Goal: Task Accomplishment & Management: Use online tool/utility

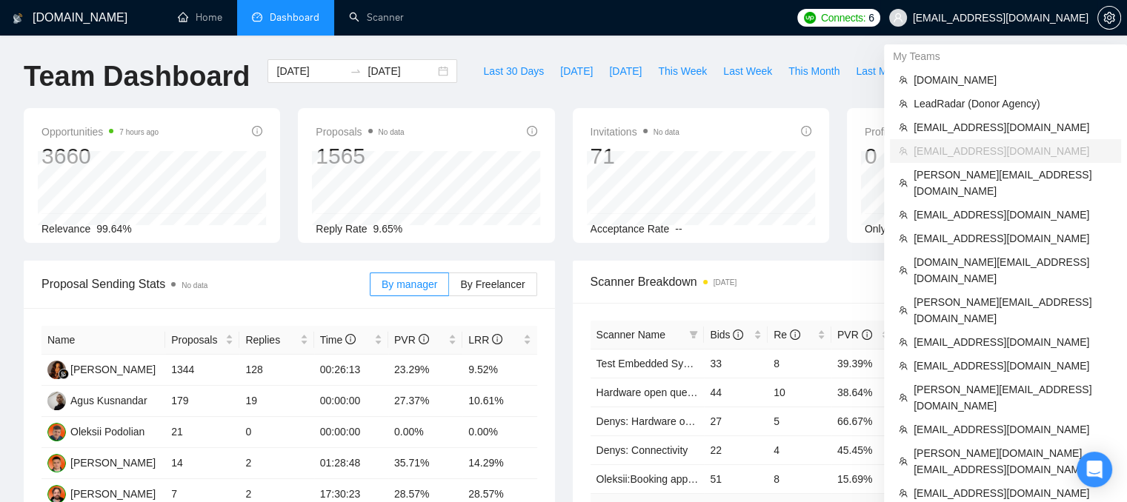
click at [1018, 18] on span "[EMAIL_ADDRESS][DOMAIN_NAME]" at bounding box center [1001, 18] width 176 height 0
click at [990, 334] on span "[EMAIL_ADDRESS][DOMAIN_NAME]" at bounding box center [1012, 342] width 198 height 16
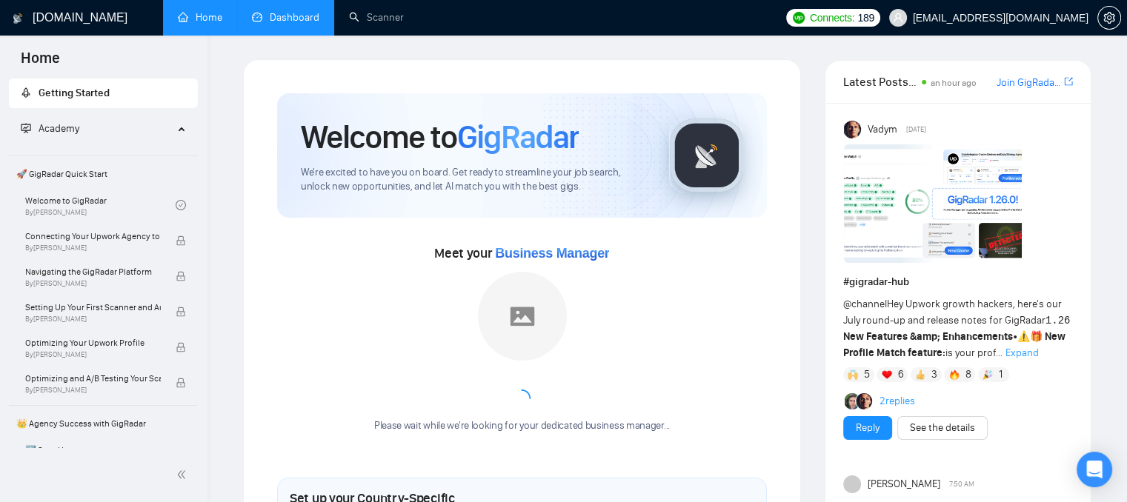
click at [281, 21] on link "Dashboard" at bounding box center [285, 17] width 67 height 13
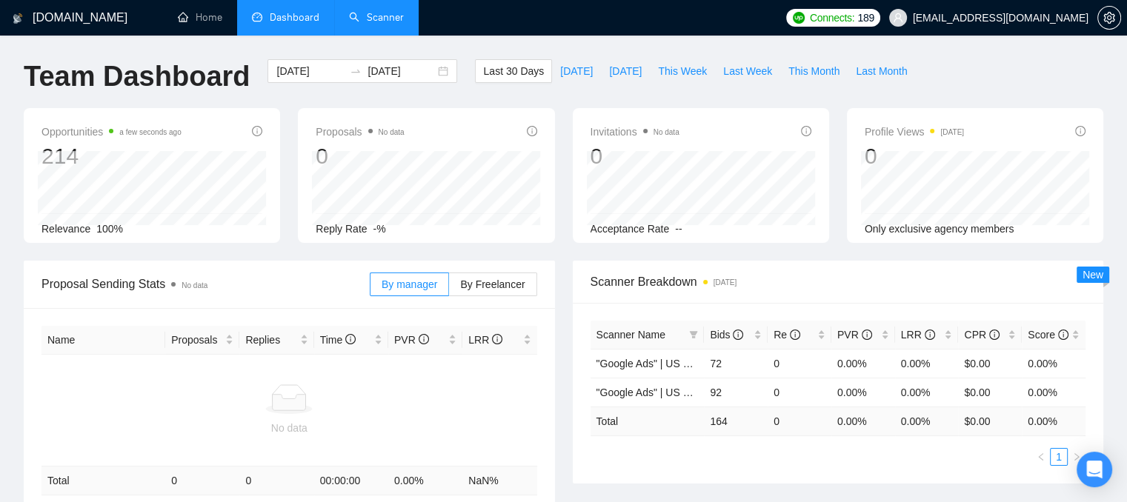
click at [375, 24] on link "Scanner" at bounding box center [376, 17] width 55 height 13
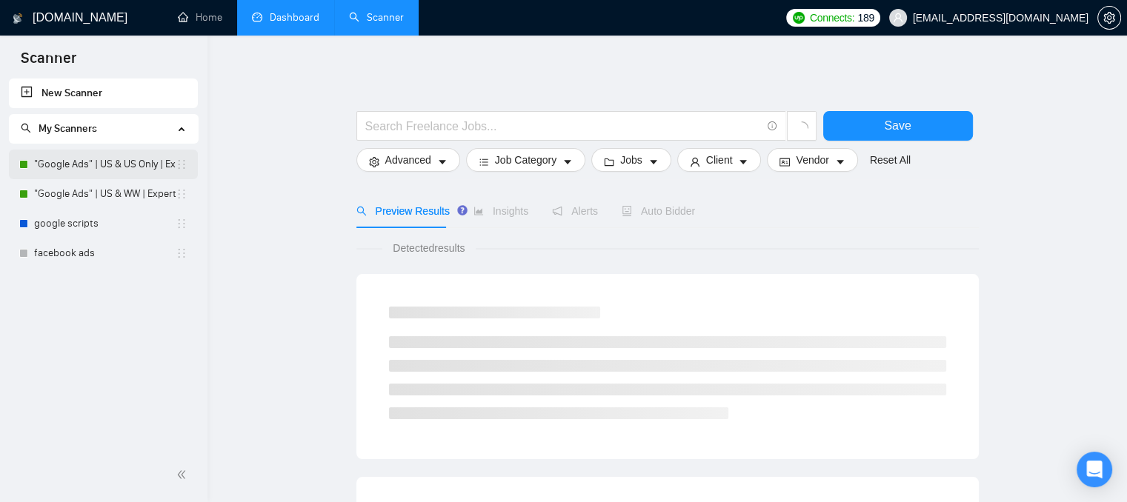
click at [127, 173] on link ""Google Ads" | US & US Only | Expert" at bounding box center [104, 165] width 141 height 30
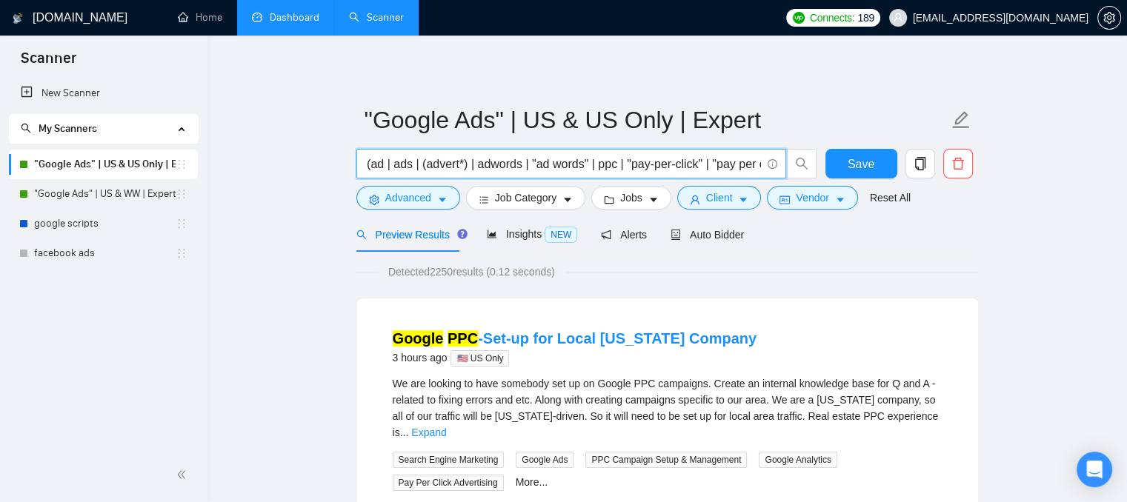
scroll to position [0, 65]
drag, startPoint x: 364, startPoint y: 168, endPoint x: 820, endPoint y: 184, distance: 455.8
click at [820, 184] on div "google (ad | ads | (advert*) | adwords | "ad words" | ppc | "pay-per-click" | "…" at bounding box center [664, 167] width 622 height 37
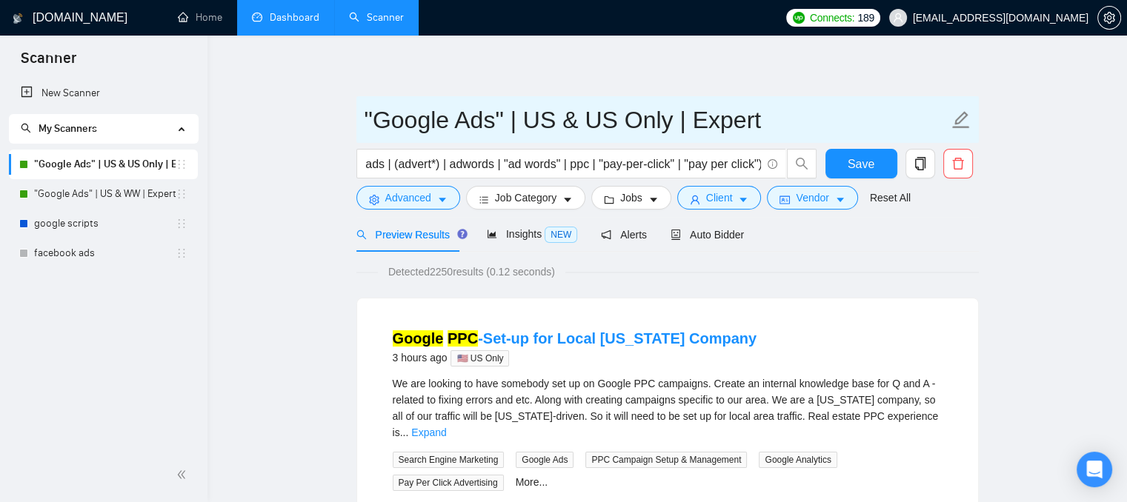
scroll to position [0, 0]
click at [813, 108] on input ""Google Ads" | US & US Only | Expert" at bounding box center [656, 119] width 584 height 37
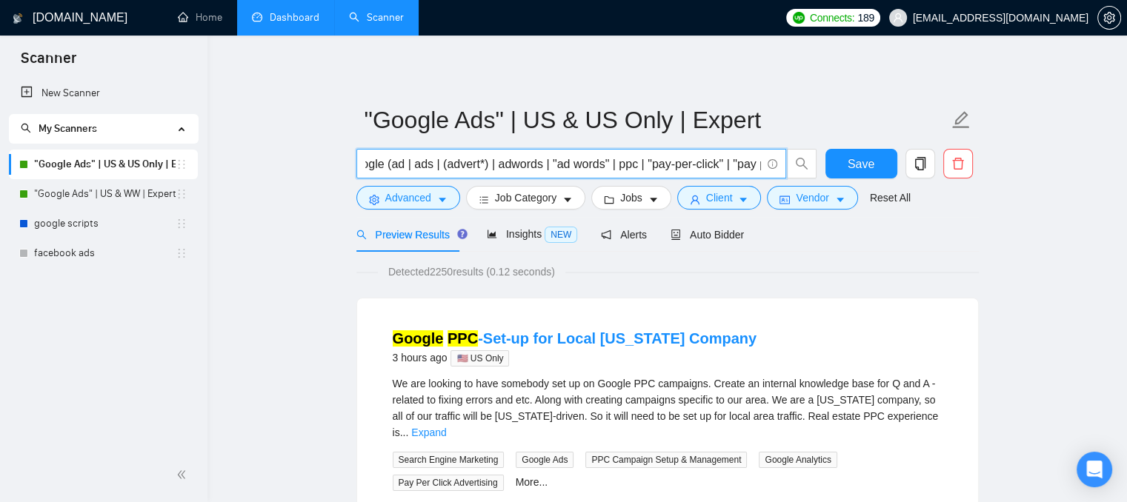
scroll to position [0, 65]
drag, startPoint x: 367, startPoint y: 164, endPoint x: 791, endPoint y: 161, distance: 424.4
click at [791, 161] on span "google (ad | ads | (advert*) | adwords | "ad words" | ppc | "pay-per-click" | "…" at bounding box center [586, 164] width 461 height 30
click at [688, 164] on input "google (ad | ads | (advert*) | adwords | "ad words" | ppc | "pay-per-click" | "…" at bounding box center [563, 164] width 396 height 19
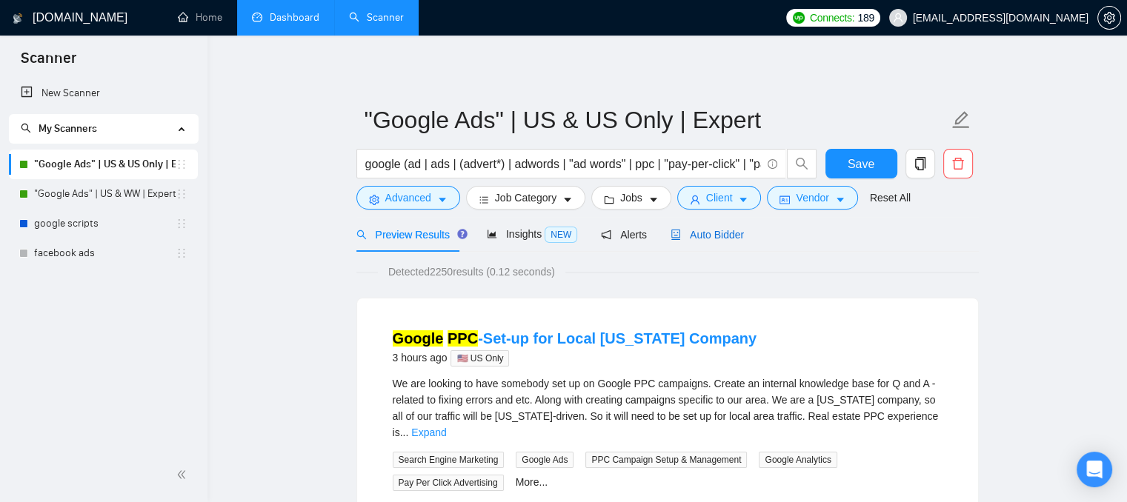
click at [699, 241] on span "Auto Bidder" at bounding box center [706, 235] width 73 height 12
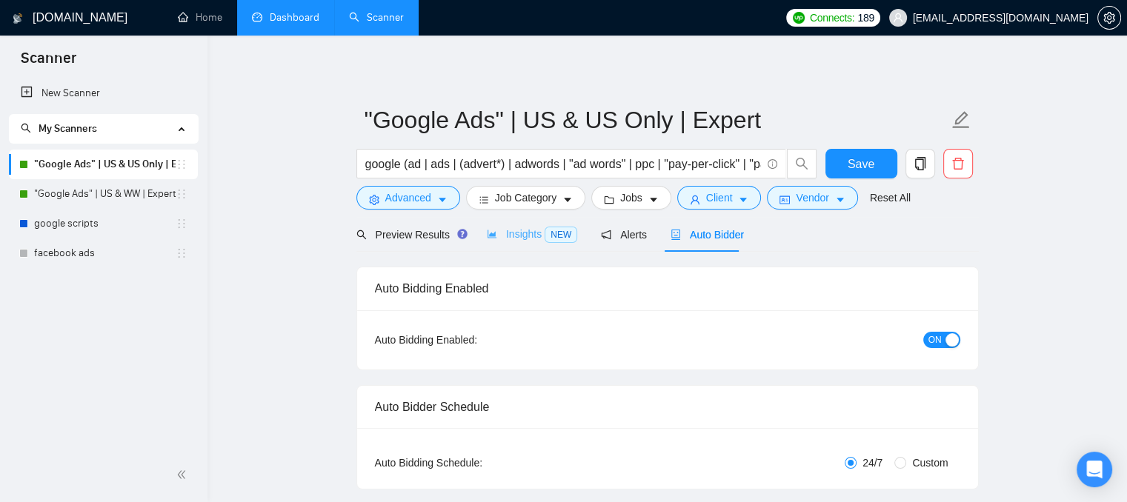
checkbox input "true"
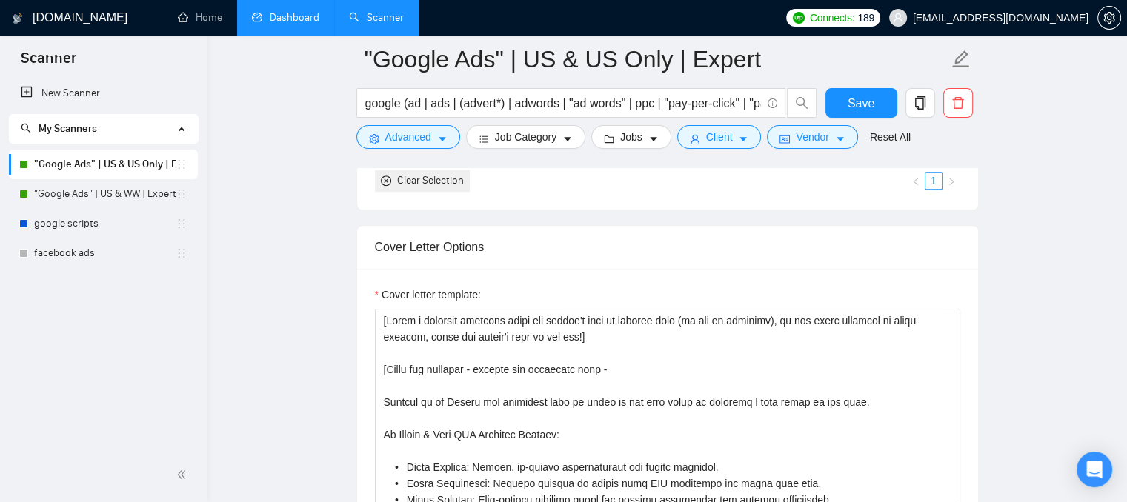
scroll to position [1629, 0]
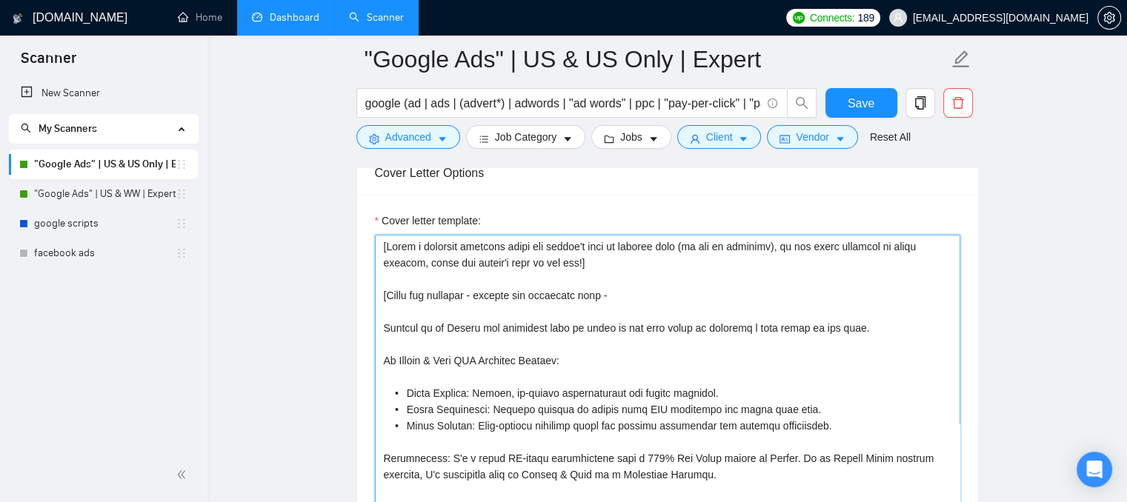
click at [386, 240] on textarea "Cover letter template:" at bounding box center [667, 401] width 585 height 333
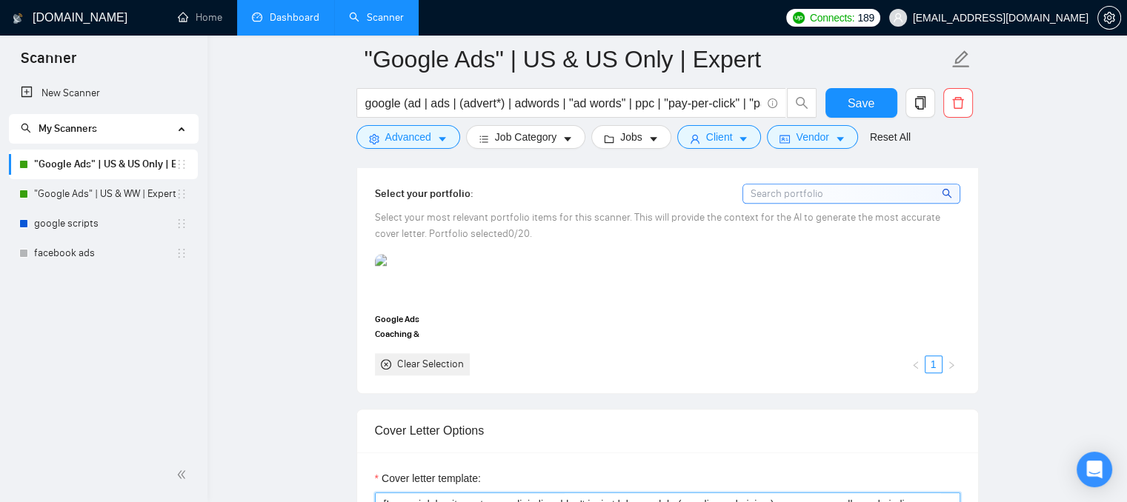
scroll to position [1544, 0]
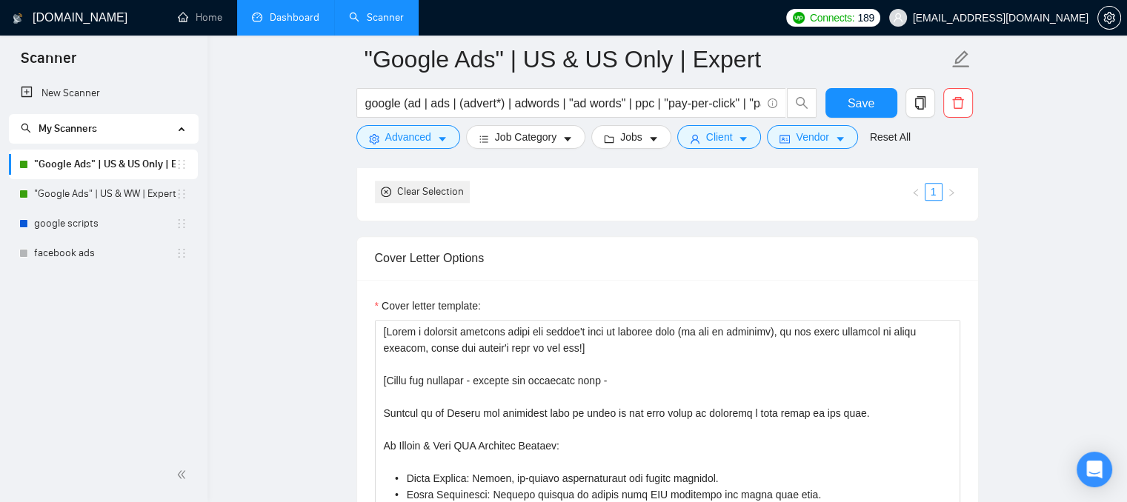
click at [290, 24] on link "Dashboard" at bounding box center [285, 17] width 67 height 13
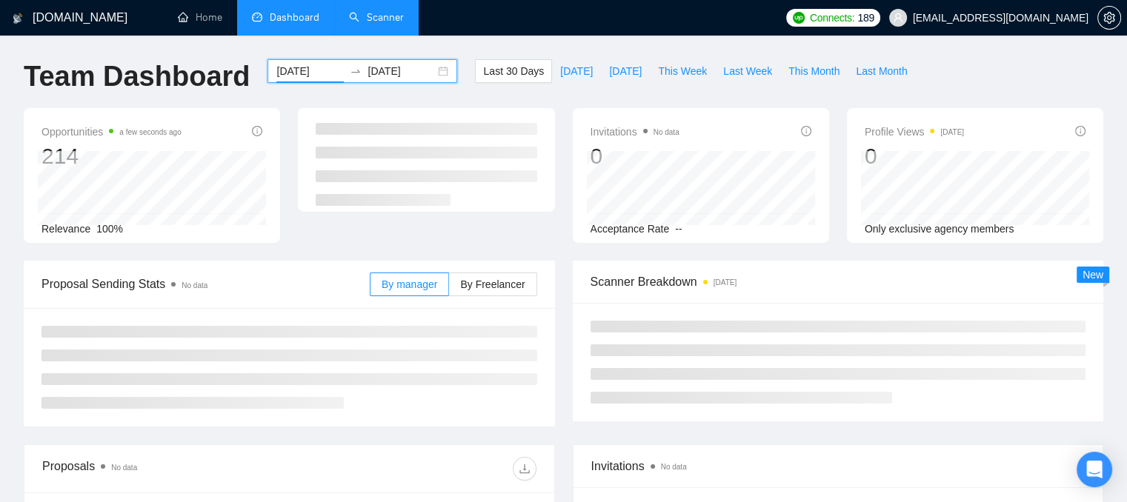
click at [302, 70] on input "[DATE]" at bounding box center [309, 71] width 67 height 16
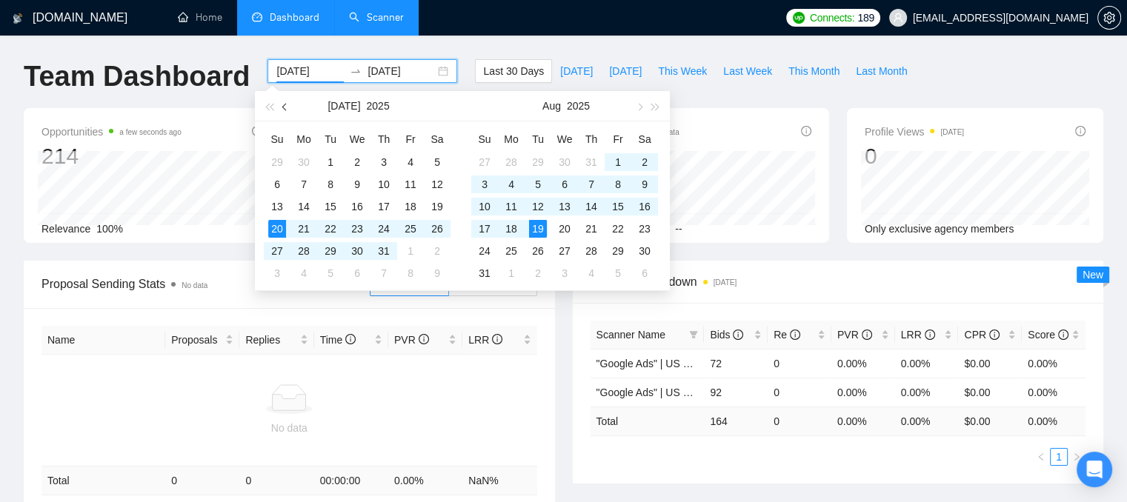
click at [281, 104] on button "button" at bounding box center [285, 106] width 16 height 30
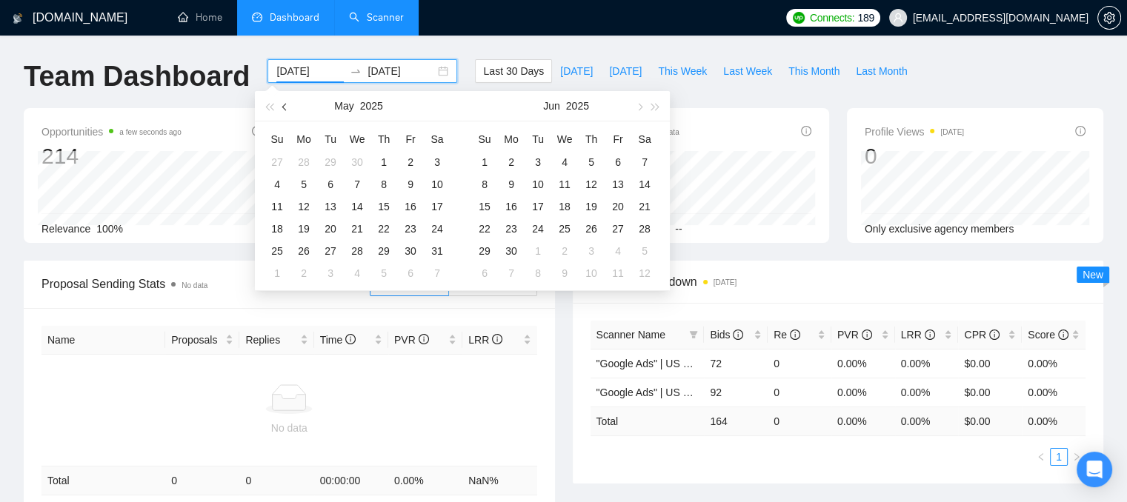
click at [281, 104] on button "button" at bounding box center [285, 106] width 16 height 30
type input "[DATE]"
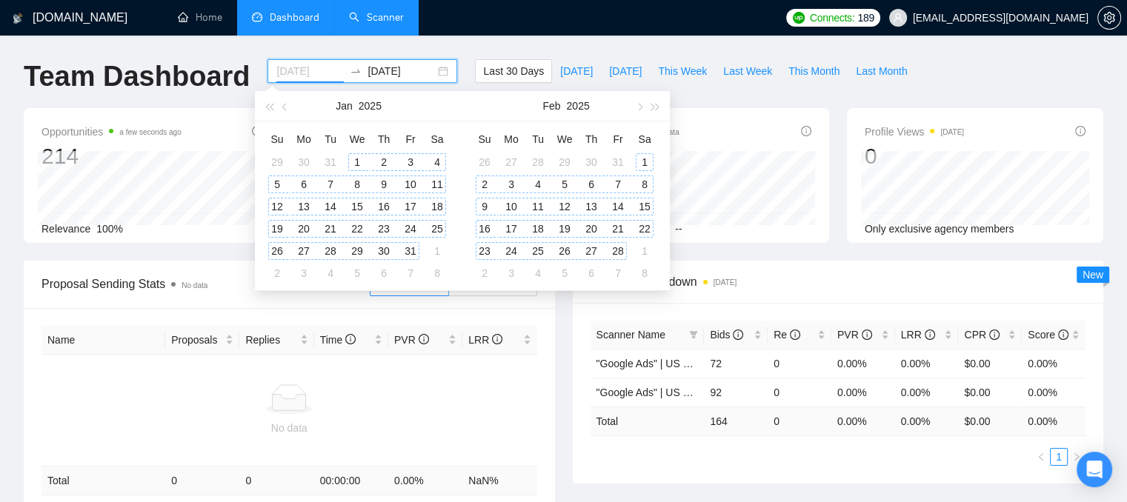
click at [360, 164] on div "1" at bounding box center [357, 162] width 18 height 18
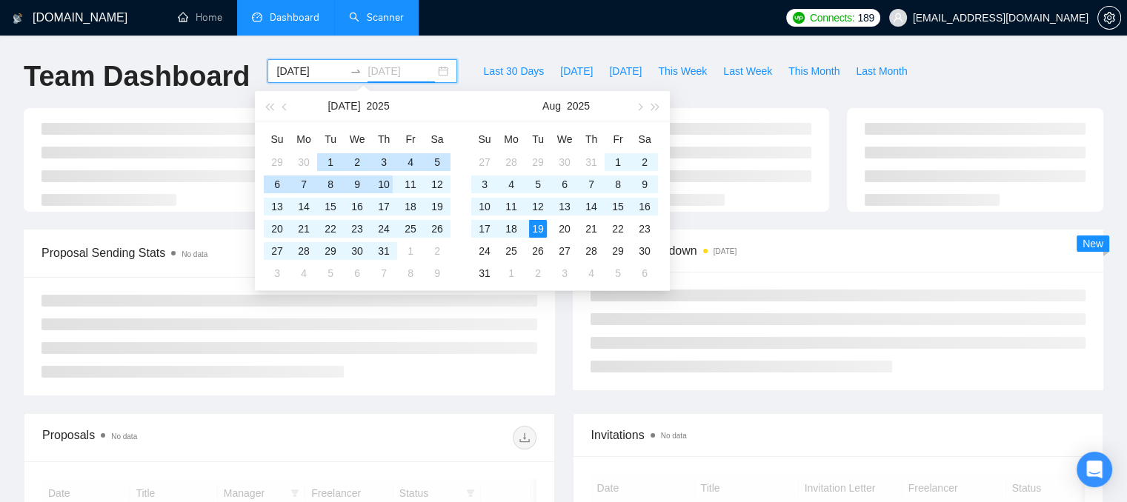
type input "[DATE]"
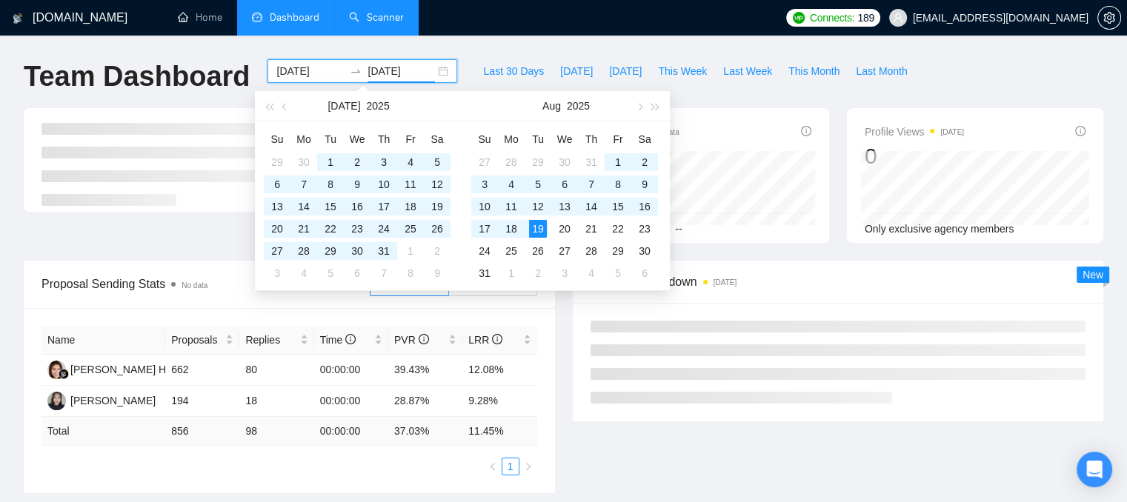
click at [727, 96] on div "Last 30 Days [DATE] [DATE] This Week Last Week This Month Last Month" at bounding box center [695, 83] width 458 height 49
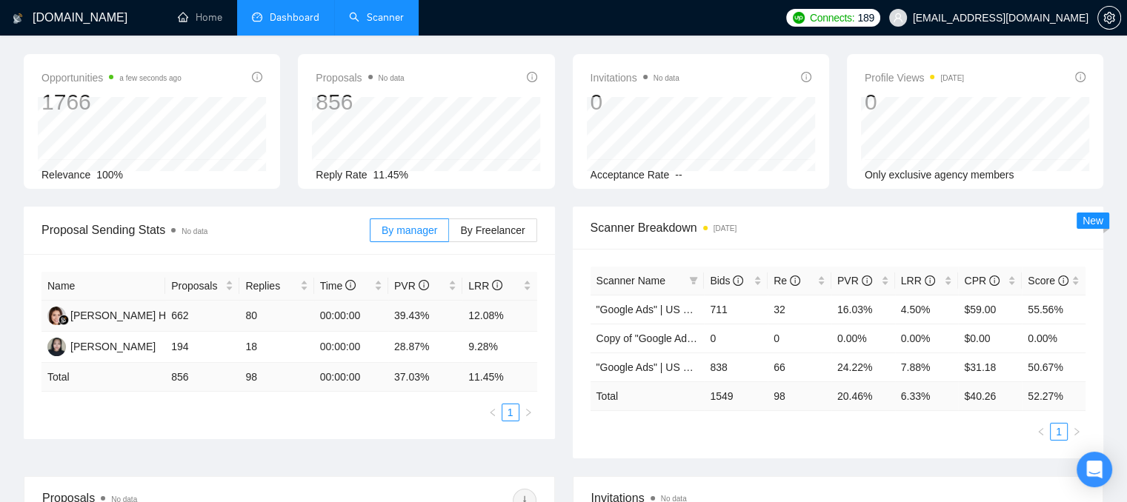
scroll to position [222, 0]
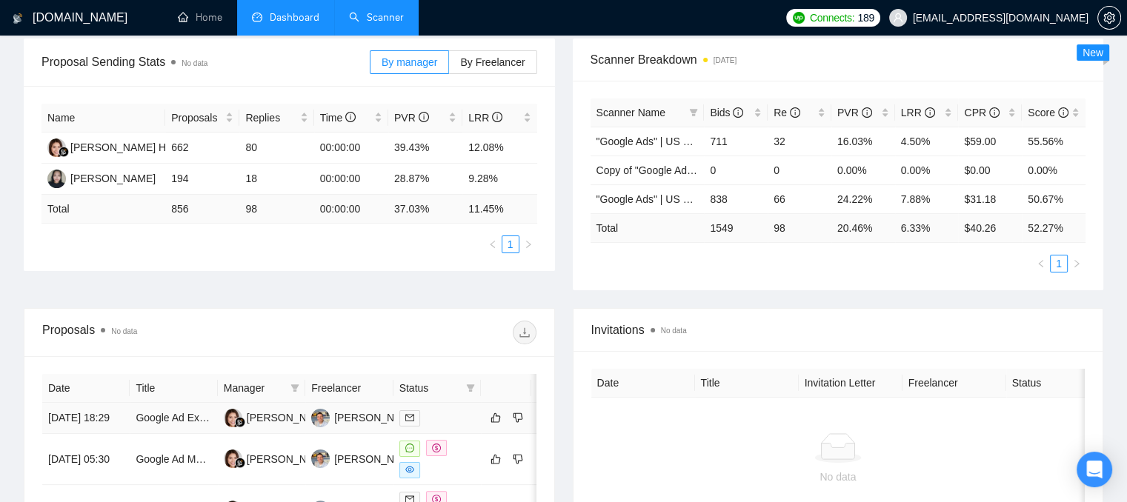
click at [439, 418] on div at bounding box center [437, 418] width 76 height 17
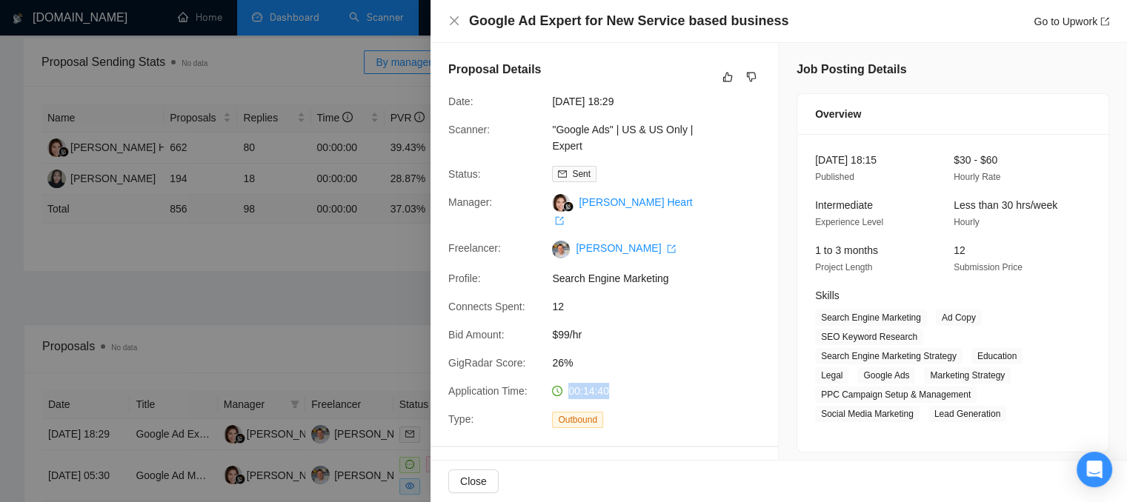
drag, startPoint x: 617, startPoint y: 380, endPoint x: 561, endPoint y: 379, distance: 55.6
click at [561, 383] on div "00:14:40" at bounding box center [624, 391] width 156 height 16
click at [358, 314] on div at bounding box center [563, 251] width 1127 height 502
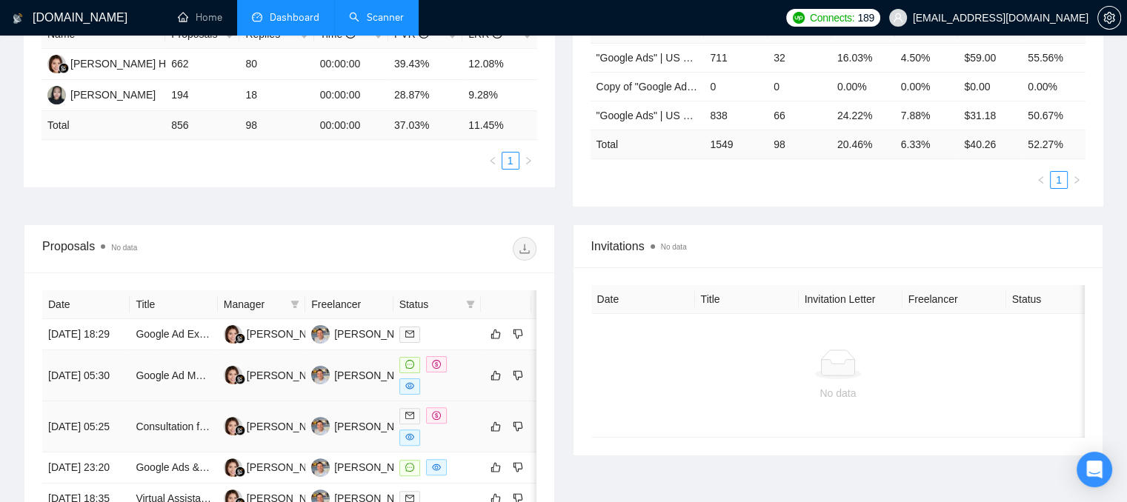
scroll to position [444, 0]
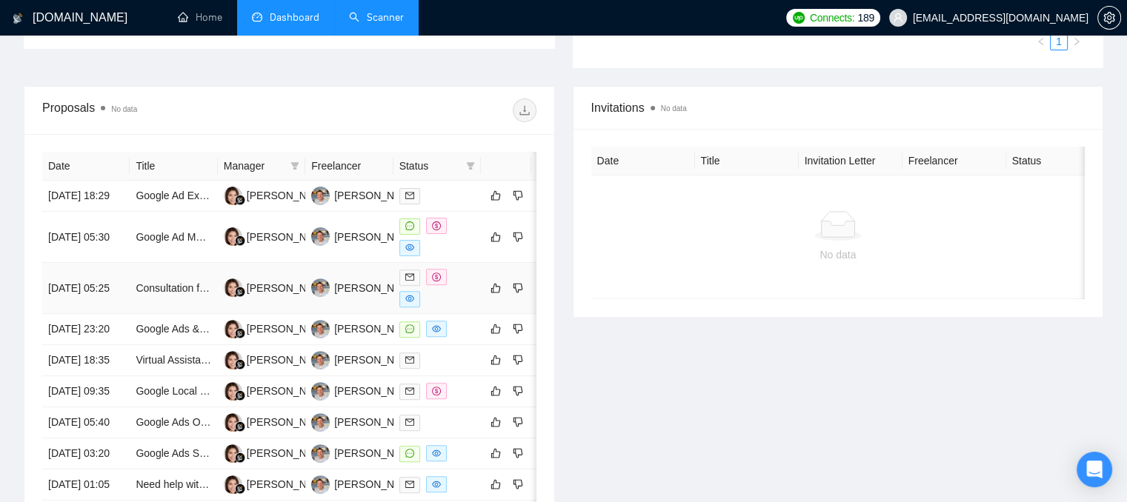
click at [439, 302] on div at bounding box center [437, 288] width 76 height 39
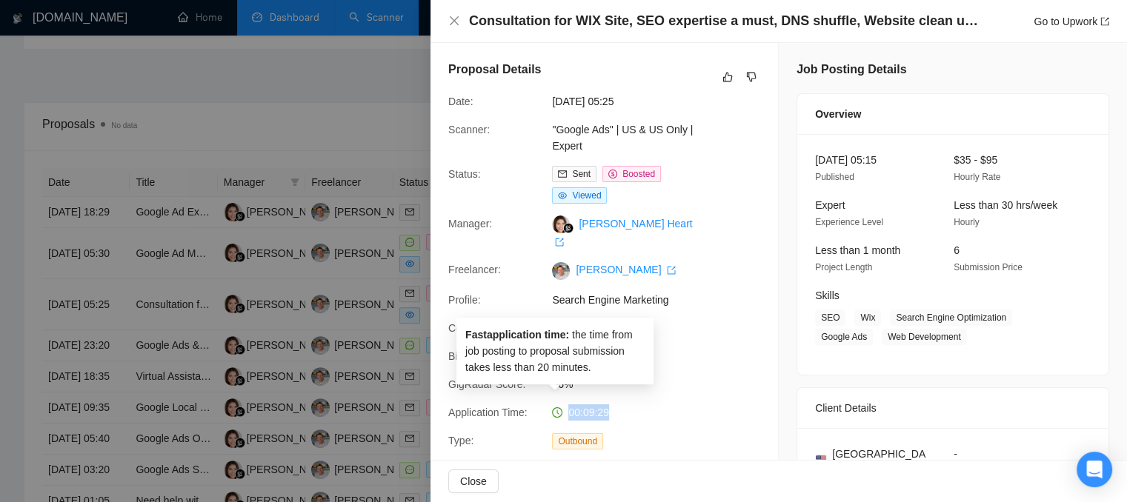
drag, startPoint x: 616, startPoint y: 392, endPoint x: 549, endPoint y: 395, distance: 67.5
click at [549, 404] on div "00:09:29" at bounding box center [624, 412] width 156 height 16
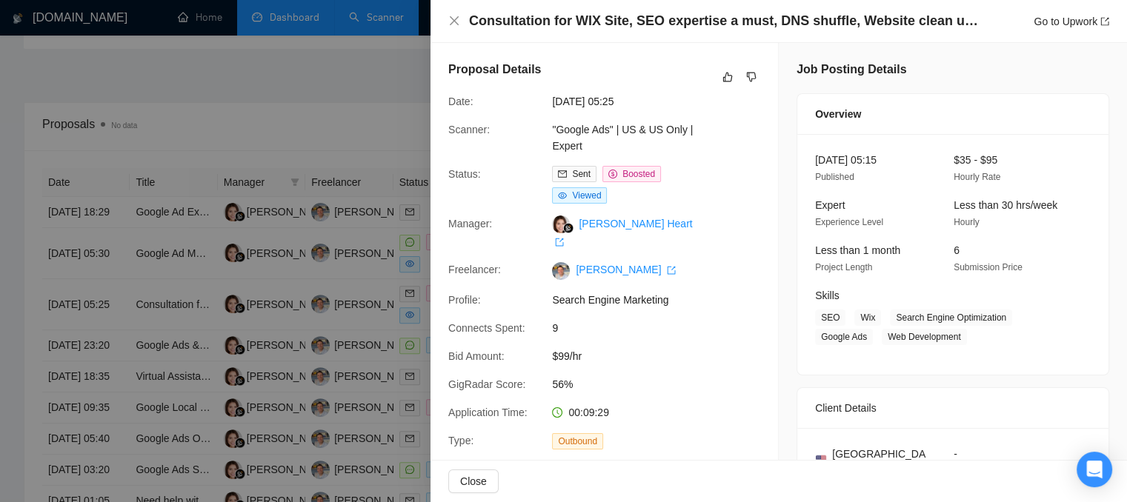
click at [376, 336] on div at bounding box center [563, 251] width 1127 height 502
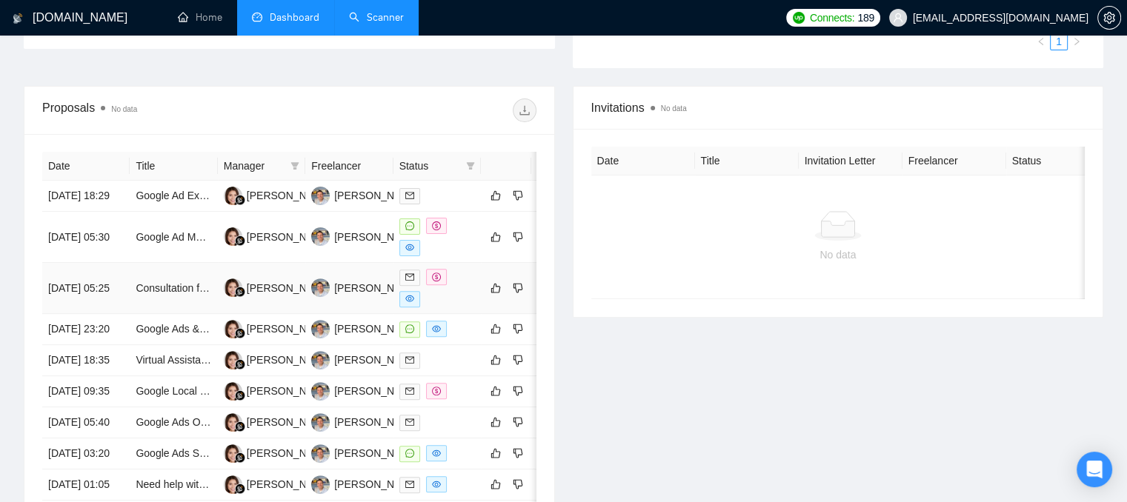
click at [466, 307] on div at bounding box center [437, 288] width 76 height 39
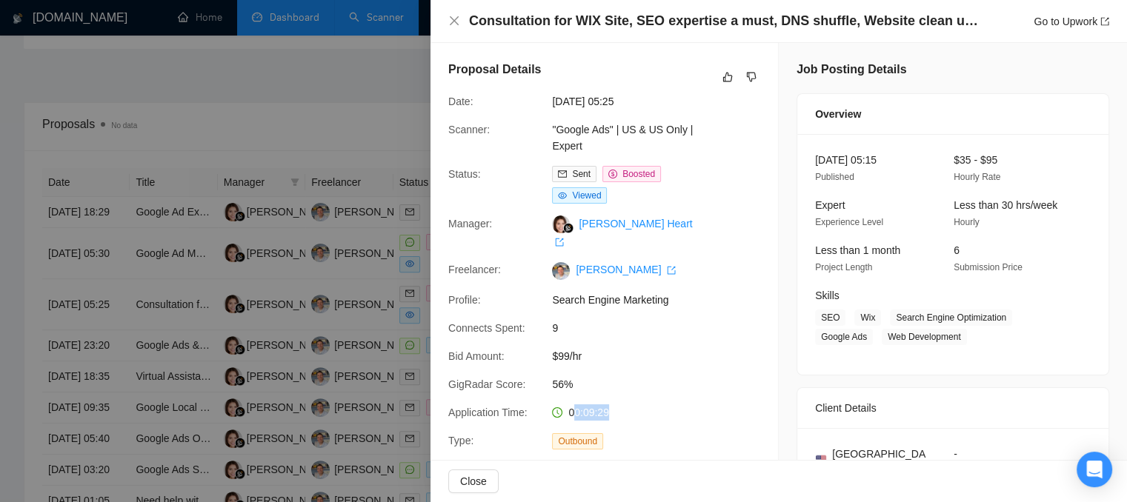
drag, startPoint x: 616, startPoint y: 401, endPoint x: 570, endPoint y: 401, distance: 45.9
click at [570, 404] on div "00:09:29" at bounding box center [624, 412] width 156 height 16
click at [365, 131] on div at bounding box center [563, 251] width 1127 height 502
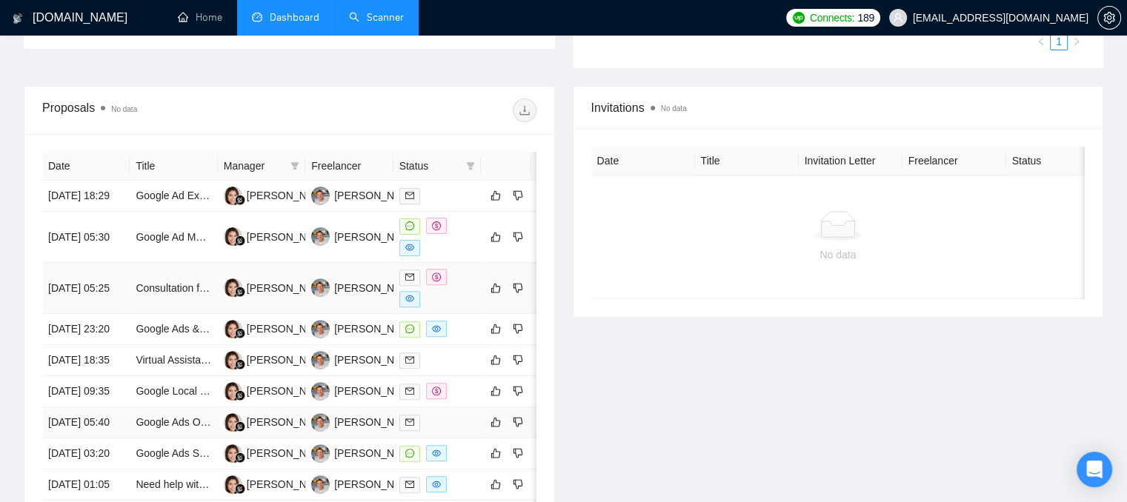
scroll to position [774, 0]
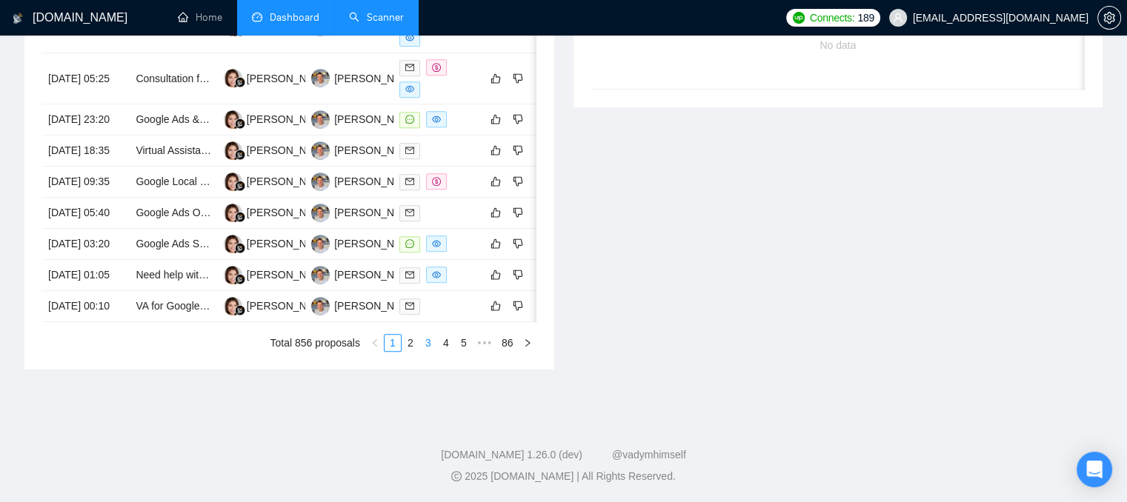
click at [427, 345] on link "3" at bounding box center [428, 343] width 16 height 16
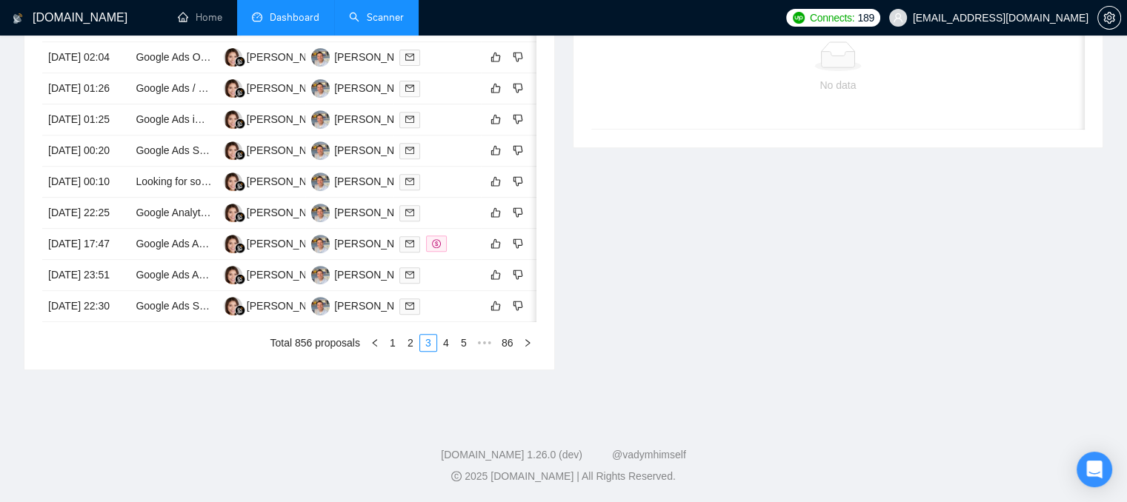
scroll to position [478, 0]
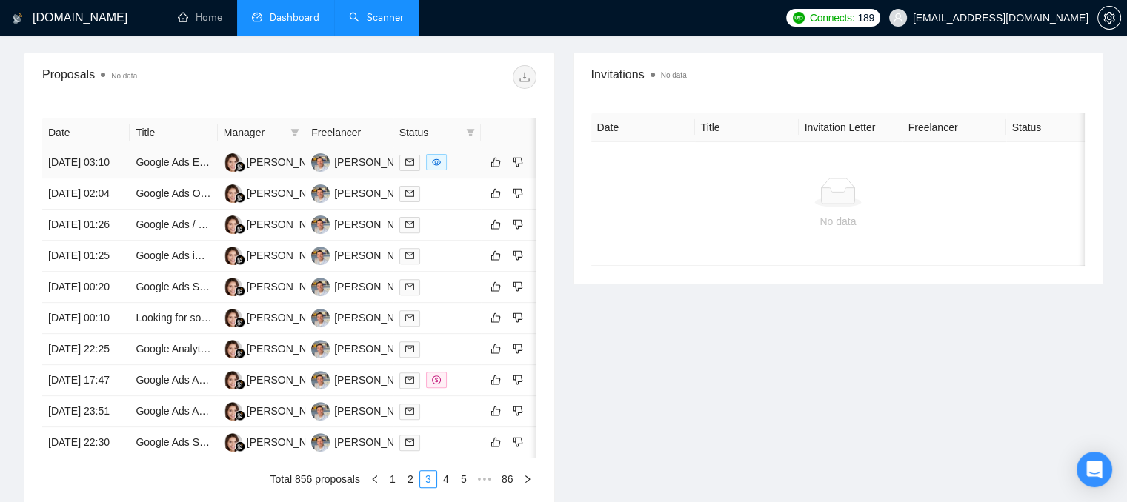
click at [463, 169] on div at bounding box center [437, 162] width 76 height 17
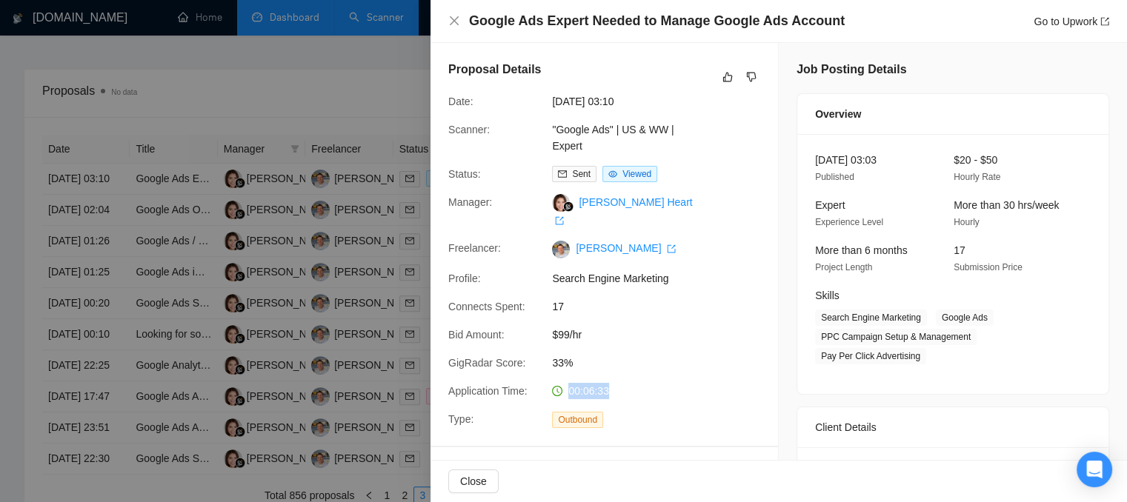
drag, startPoint x: 606, startPoint y: 373, endPoint x: 560, endPoint y: 374, distance: 45.9
click at [560, 383] on div "00:06:33" at bounding box center [624, 391] width 156 height 16
click at [450, 15] on div "Google Ads Expert Needed to Manage Google Ads Account Go to Upwork" at bounding box center [778, 21] width 661 height 19
click at [456, 21] on icon "close" at bounding box center [454, 21] width 12 height 12
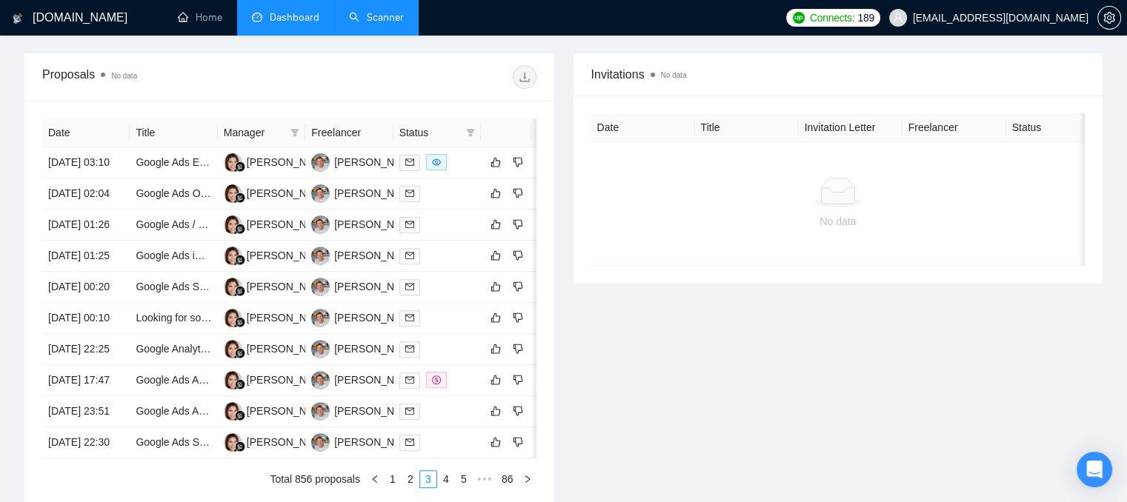
scroll to position [0, 0]
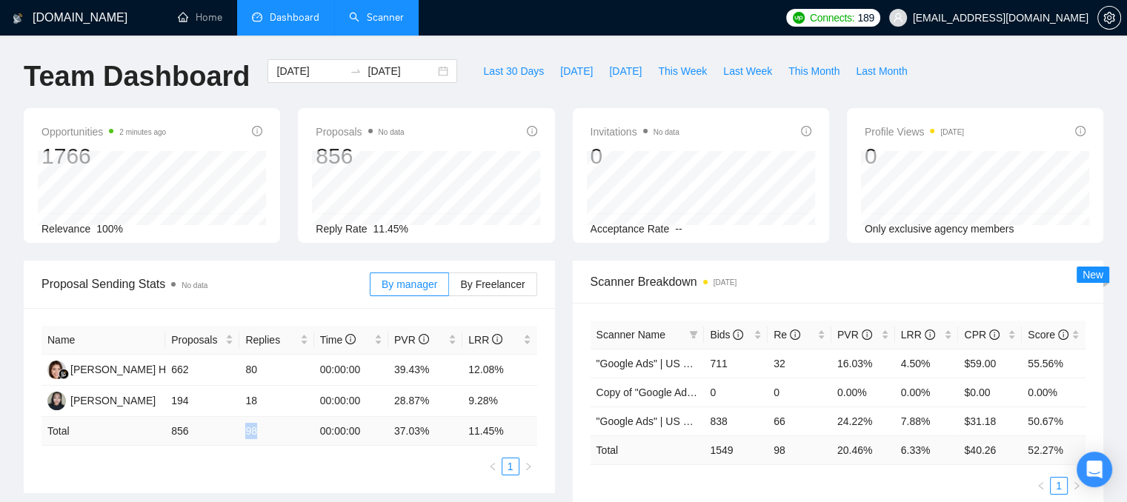
drag, startPoint x: 249, startPoint y: 433, endPoint x: 266, endPoint y: 430, distance: 17.4
click at [266, 430] on td "98" at bounding box center [276, 431] width 74 height 29
drag, startPoint x: 391, startPoint y: 433, endPoint x: 425, endPoint y: 433, distance: 34.1
click at [425, 433] on td "37.03 %" at bounding box center [425, 431] width 74 height 29
drag, startPoint x: 469, startPoint y: 433, endPoint x: 504, endPoint y: 435, distance: 34.8
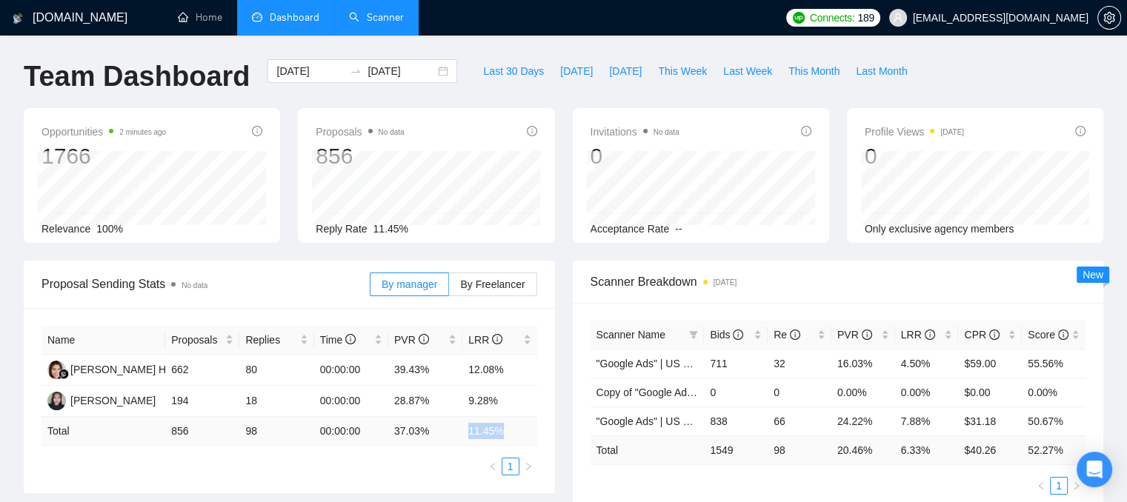
click at [504, 435] on td "11.45 %" at bounding box center [499, 431] width 74 height 29
click at [758, 338] on div "Bids" at bounding box center [736, 335] width 52 height 16
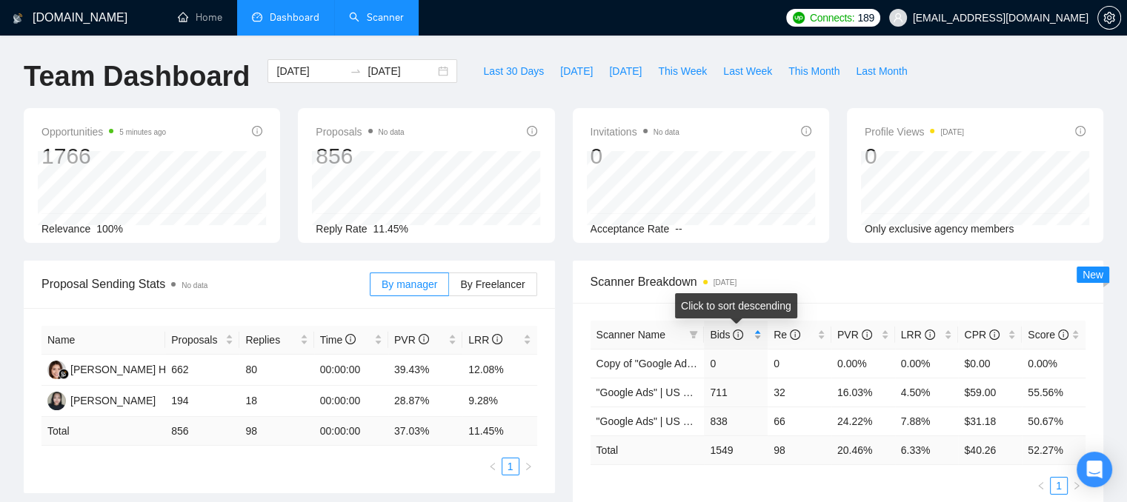
click at [758, 338] on div "Bids" at bounding box center [736, 335] width 52 height 16
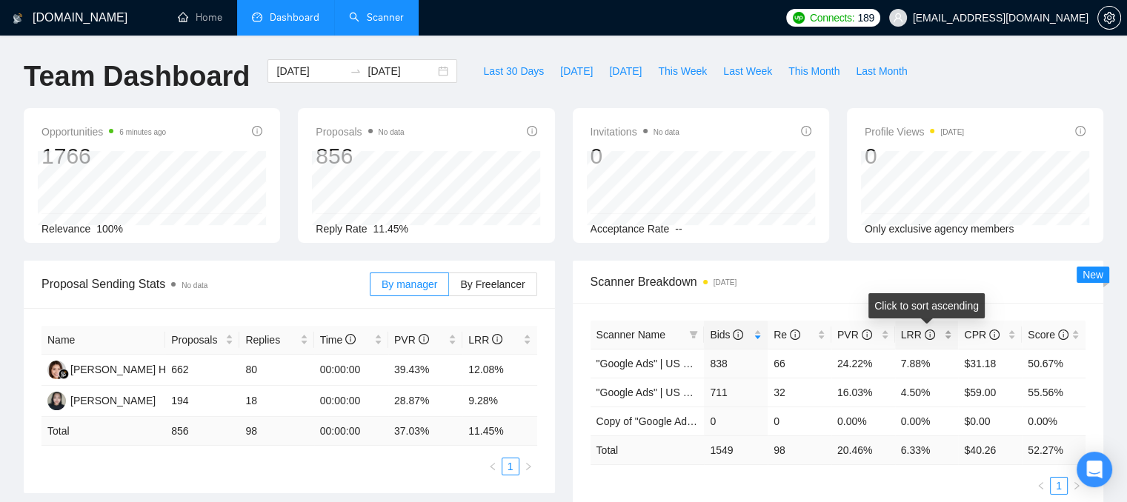
click at [948, 338] on div "LRR" at bounding box center [927, 335] width 52 height 16
drag, startPoint x: 901, startPoint y: 365, endPoint x: 921, endPoint y: 367, distance: 20.1
click at [921, 367] on td "7.88%" at bounding box center [927, 363] width 64 height 29
drag, startPoint x: 899, startPoint y: 387, endPoint x: 918, endPoint y: 392, distance: 19.8
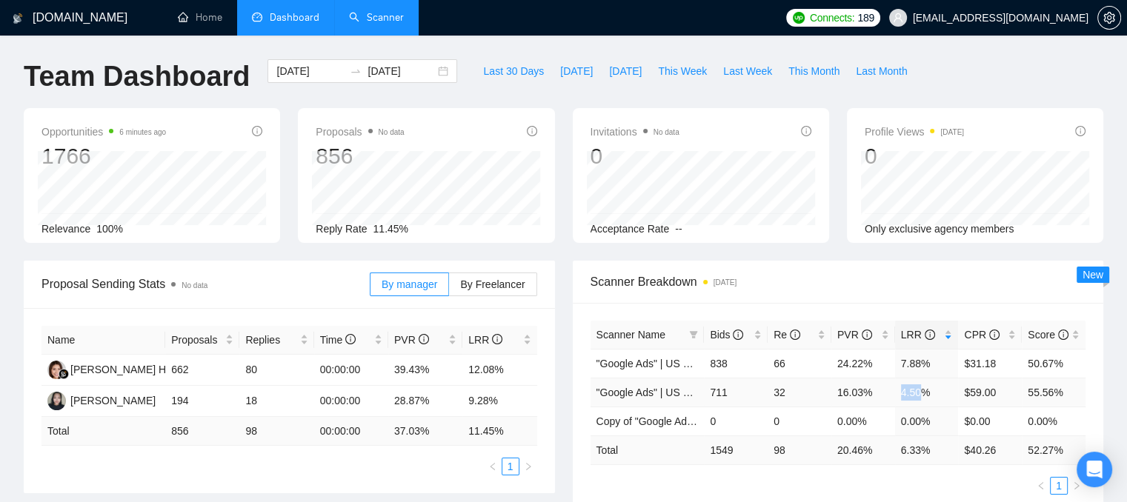
click at [918, 392] on td "4.50%" at bounding box center [927, 392] width 64 height 29
drag, startPoint x: 995, startPoint y: 390, endPoint x: 966, endPoint y: 397, distance: 30.4
click at [966, 397] on td "$59.00" at bounding box center [990, 392] width 64 height 29
drag, startPoint x: 994, startPoint y: 362, endPoint x: 969, endPoint y: 364, distance: 25.2
click at [969, 364] on td "$31.18" at bounding box center [990, 363] width 64 height 29
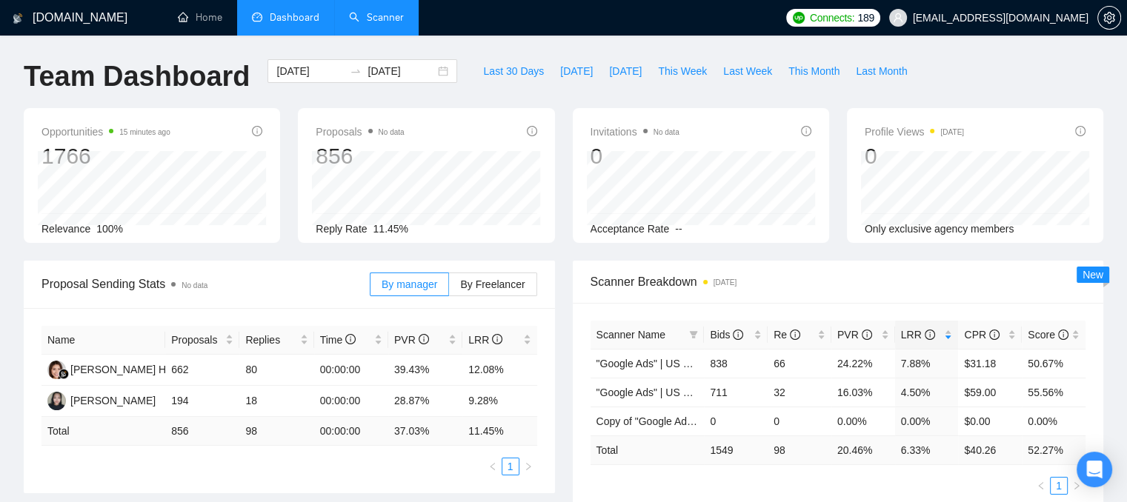
click at [471, 431] on td "11.45 %" at bounding box center [499, 431] width 74 height 29
